Goal: Navigation & Orientation: Find specific page/section

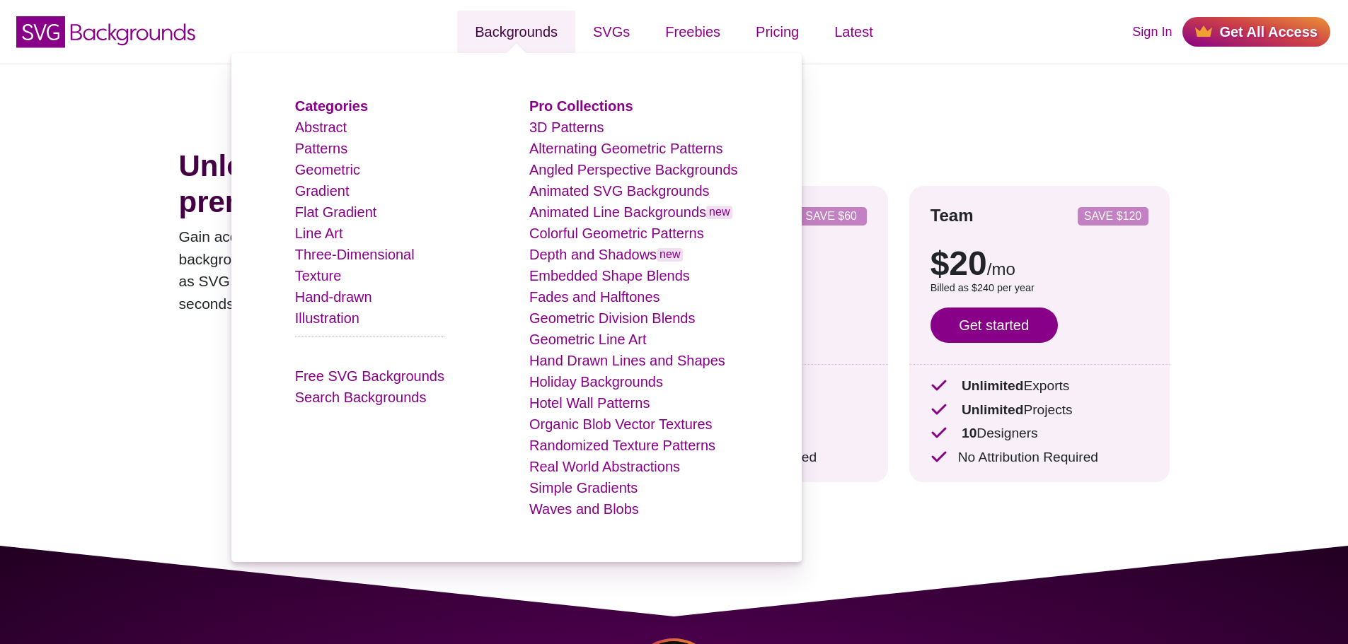
click at [511, 45] on link "Backgrounds" at bounding box center [516, 32] width 118 height 42
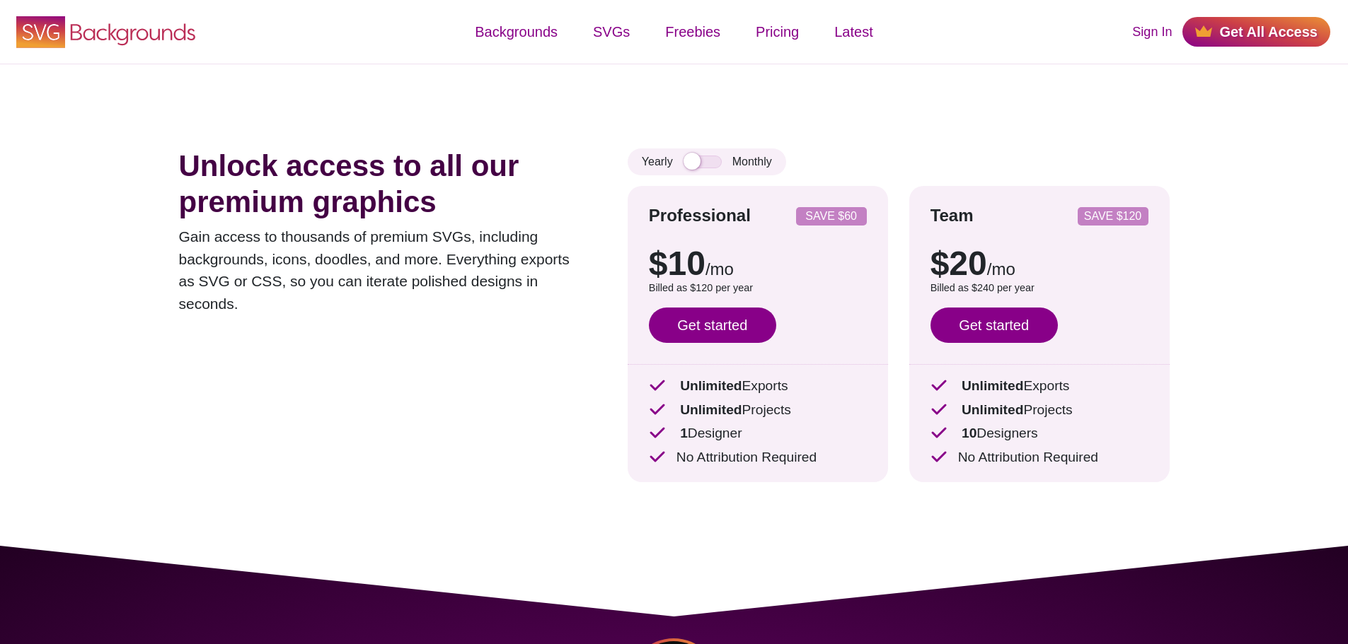
click at [134, 42] on icon "SVG Backgrounds Logo" at bounding box center [106, 31] width 184 height 35
drag, startPoint x: 0, startPoint y: 0, endPoint x: 772, endPoint y: 102, distance: 778.5
click at [772, 102] on div "Unlock access to all our premium graphics Gain access to thousands of premium S…" at bounding box center [674, 305] width 1075 height 482
click at [1158, 30] on link "Sign In" at bounding box center [1152, 32] width 40 height 19
drag, startPoint x: 99, startPoint y: 40, endPoint x: 87, endPoint y: 33, distance: 14.0
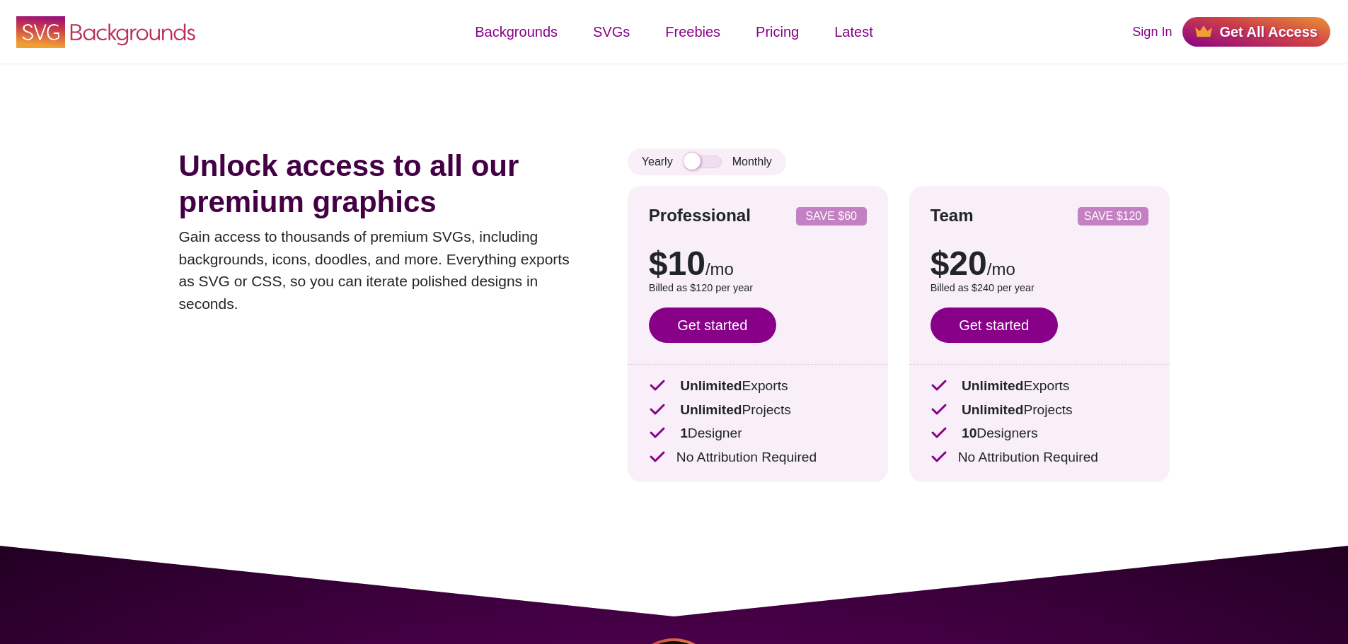
click at [99, 39] on icon "SVG Backgrounds Logo" at bounding box center [106, 31] width 184 height 35
click at [103, 27] on icon "SVG Backgrounds Logo" at bounding box center [106, 31] width 184 height 35
